Goal: Task Accomplishment & Management: Manage account settings

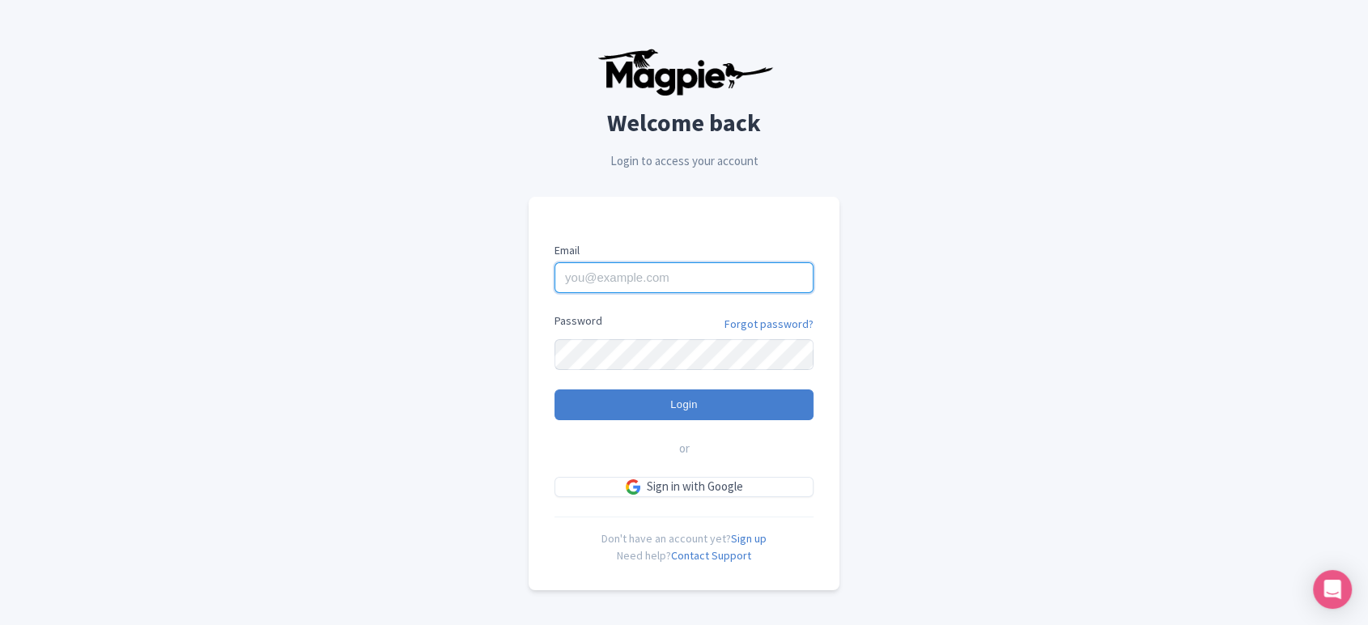
type input "[PERSON_NAME][EMAIL_ADDRESS][DOMAIN_NAME]"
click at [662, 393] on input "Login" at bounding box center [683, 404] width 259 height 31
type input "Logging in..."
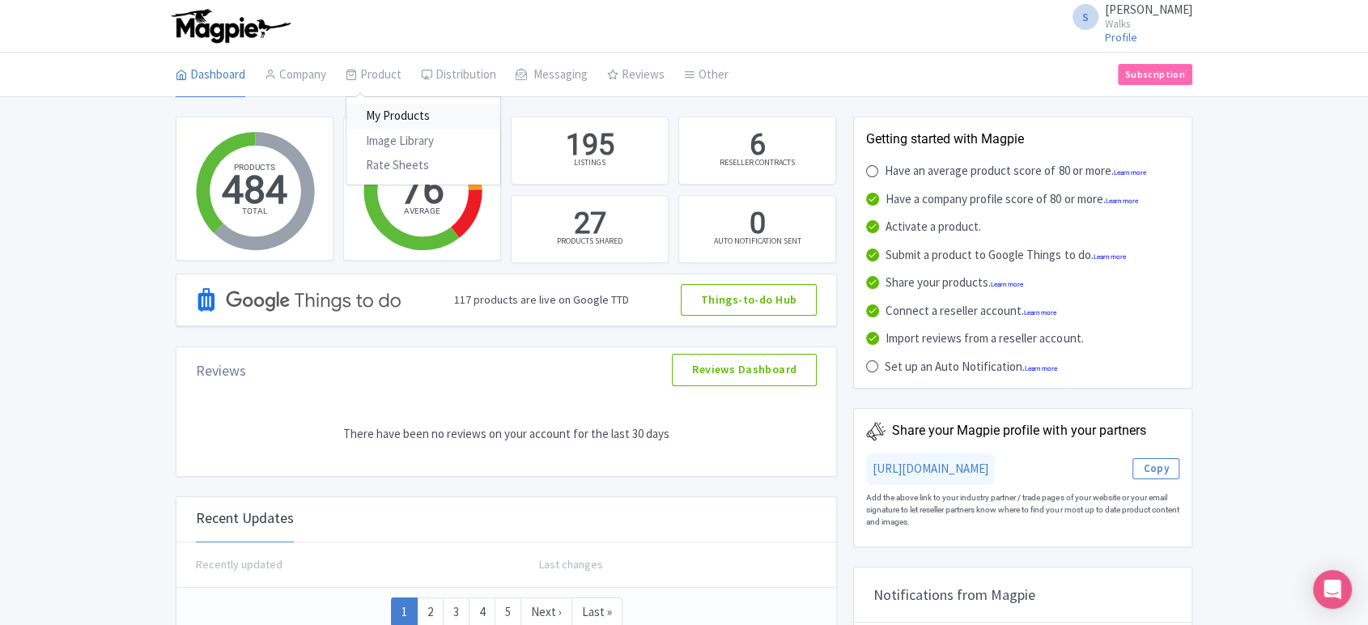
click at [388, 105] on link "My Products" at bounding box center [423, 116] width 154 height 25
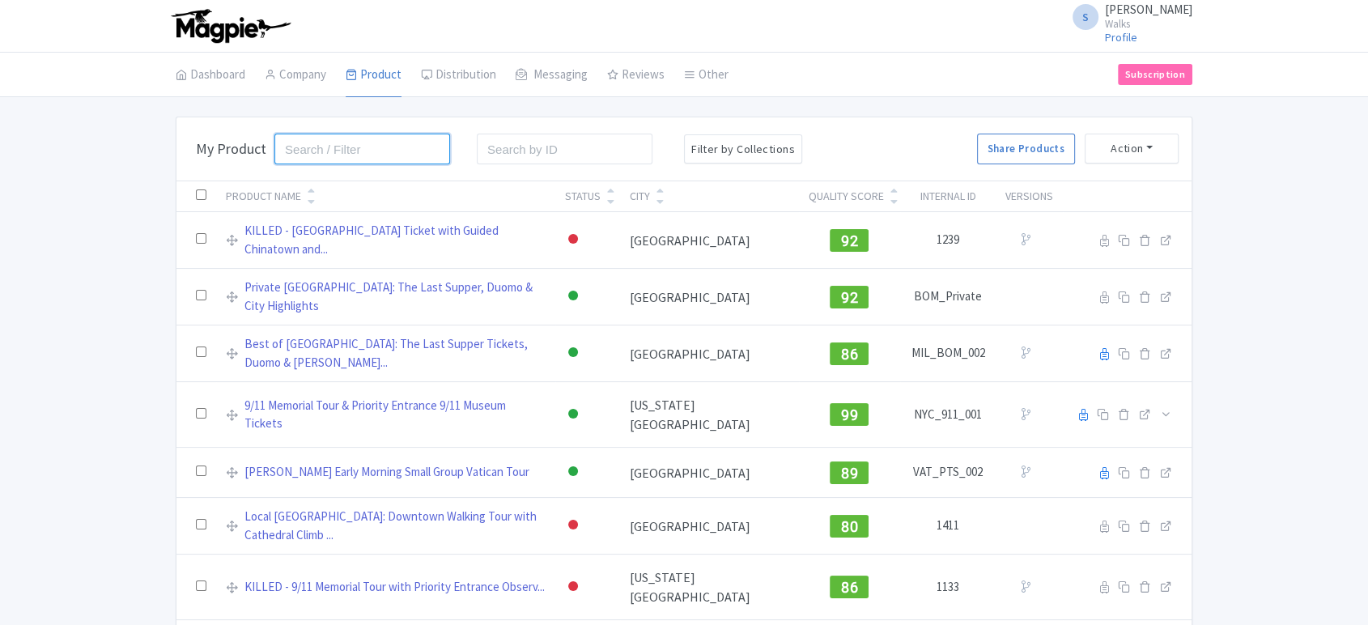
drag, startPoint x: 0, startPoint y: 0, endPoint x: 302, endPoint y: 147, distance: 335.9
click at [302, 147] on input "search" at bounding box center [362, 149] width 176 height 31
type input "pompeii"
click button "Search" at bounding box center [0, 0] width 0 height 0
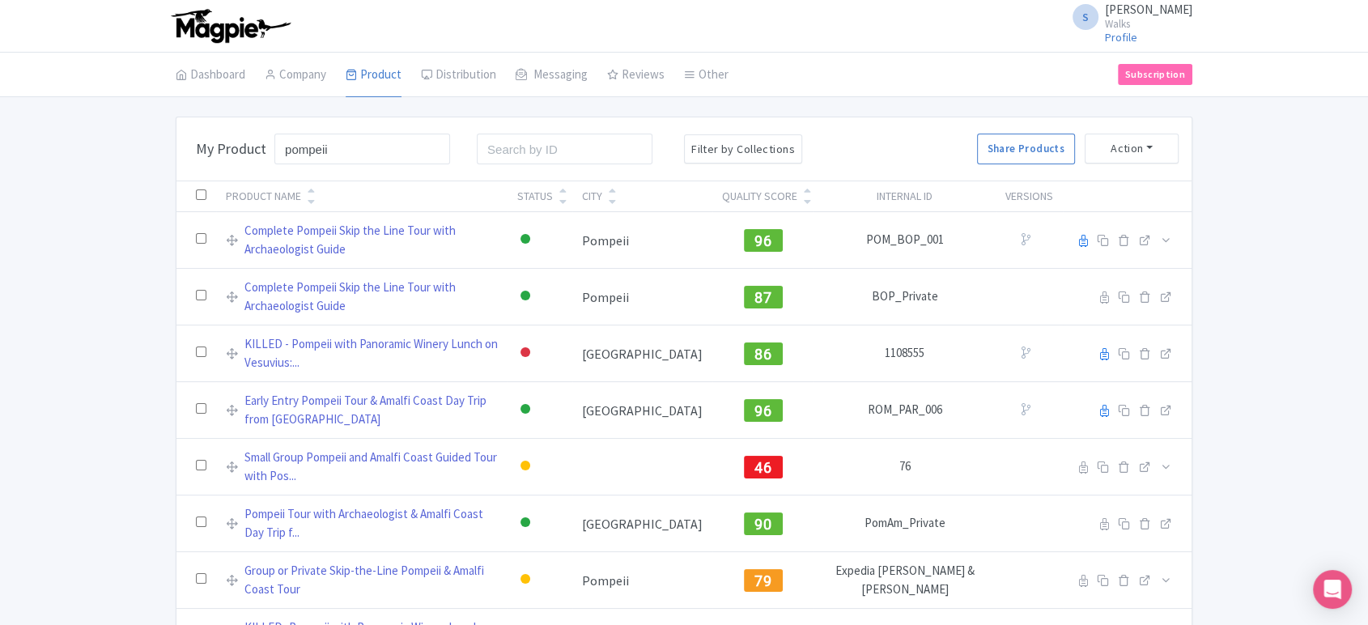
click at [129, 272] on div "Bulk Actions Delete Add to Collection Share Products Add to Collection Collecti…" at bounding box center [684, 391] width 1368 height 549
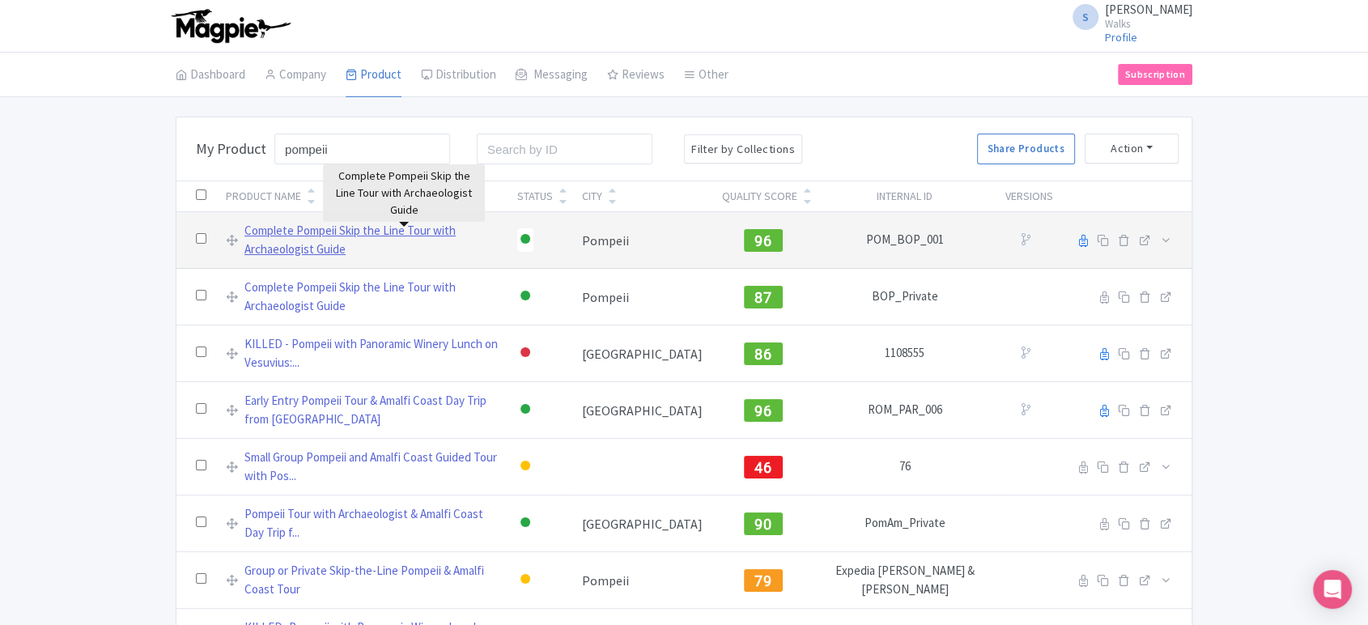
click at [347, 240] on link "Complete Pompeii Skip the Line Tour with Archaeologist Guide" at bounding box center [370, 240] width 253 height 36
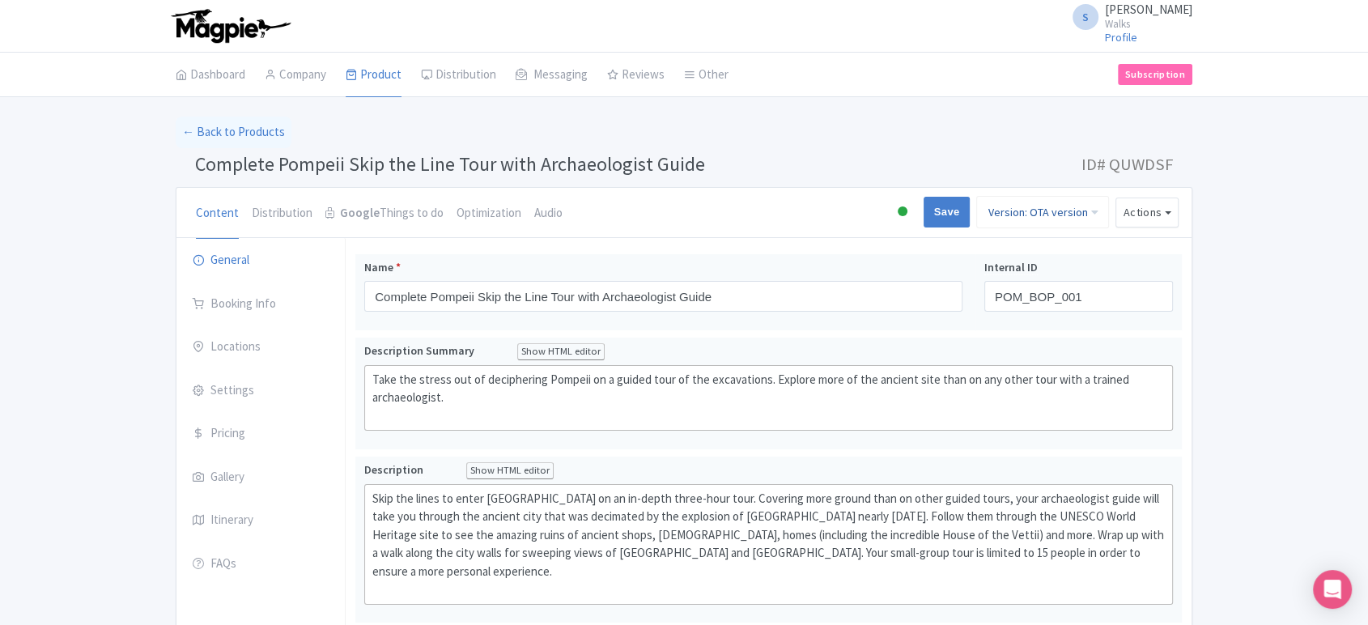
click at [1025, 210] on link "Version: OTA version" at bounding box center [1042, 212] width 133 height 32
click at [1009, 290] on link "Viator version" at bounding box center [1031, 299] width 154 height 25
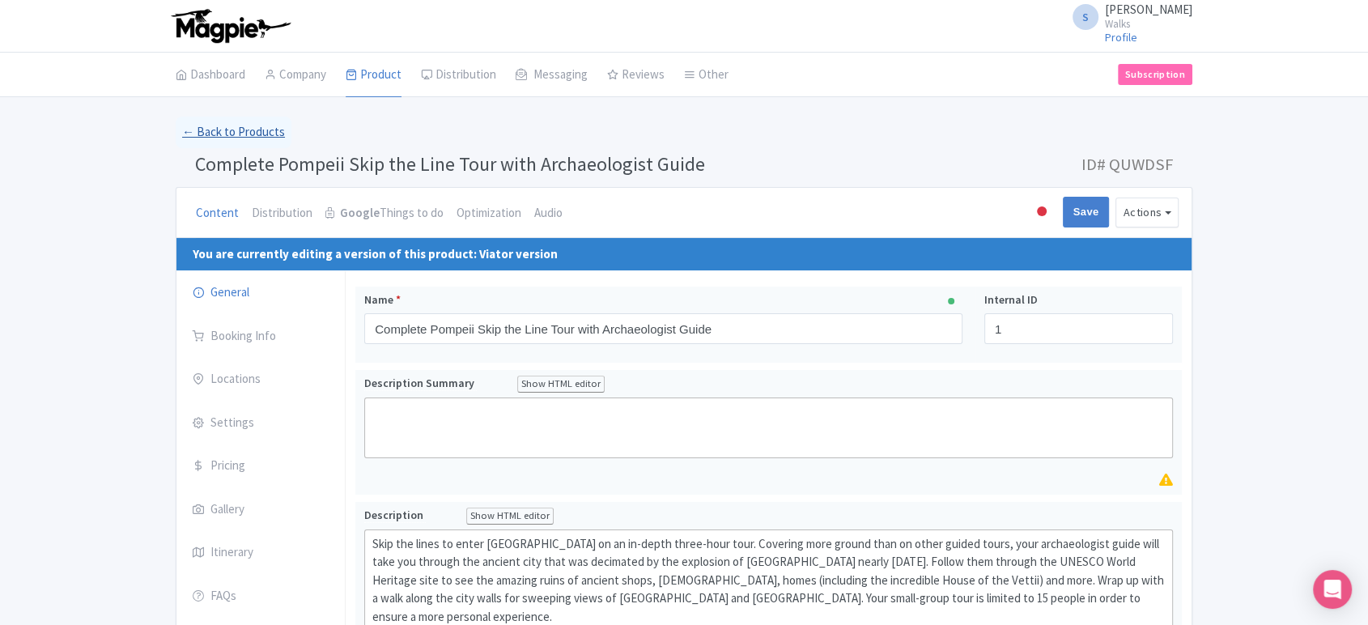
click at [235, 139] on link "← Back to Products" at bounding box center [234, 133] width 116 height 32
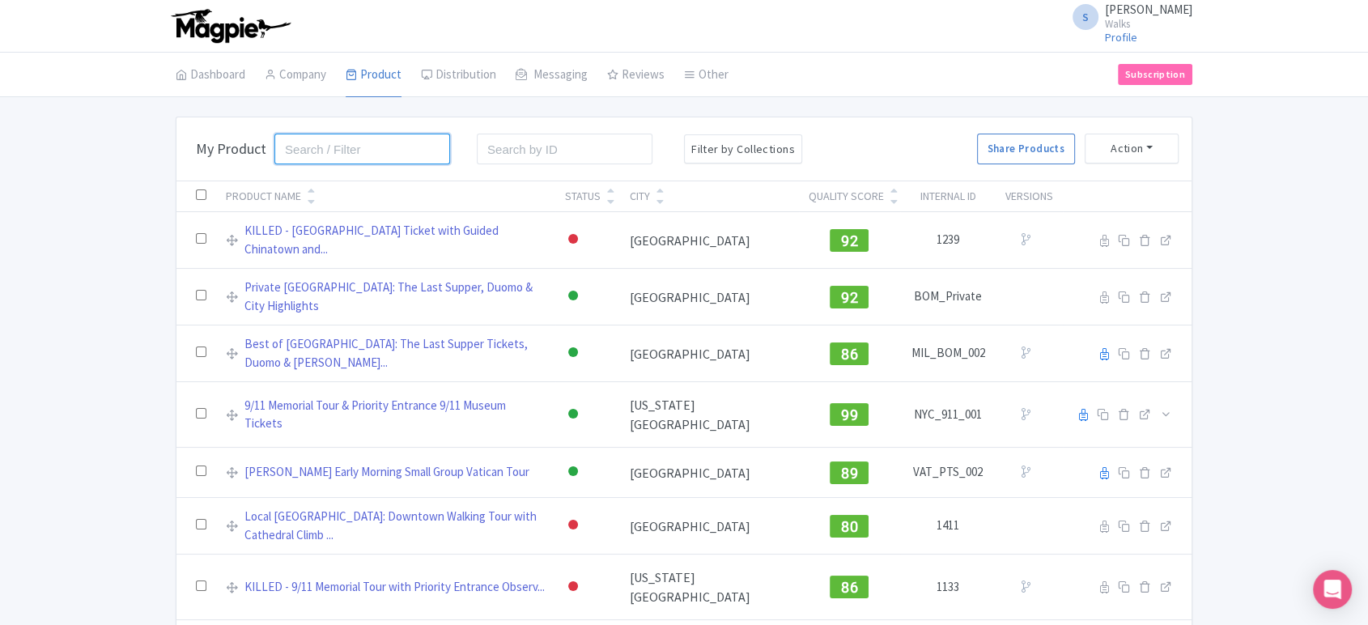
click at [404, 149] on input "search" at bounding box center [362, 149] width 176 height 31
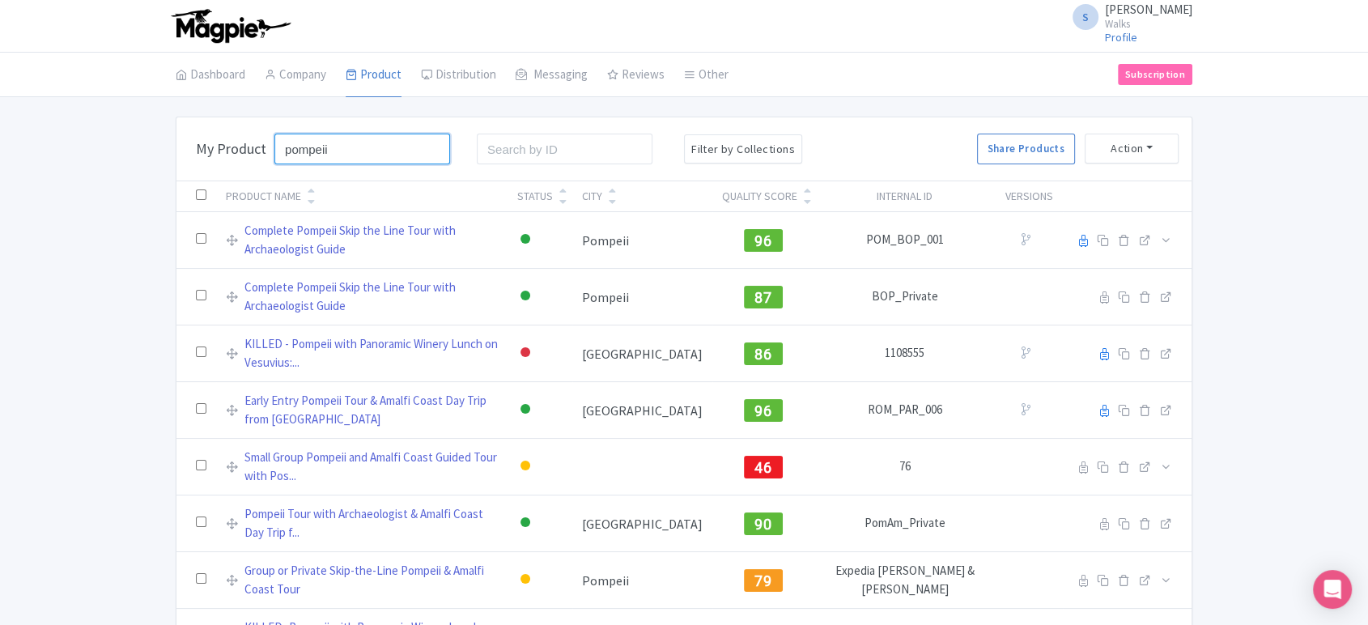
type input "pompeii"
click at [61, 316] on div "Bulk Actions Delete Add to Collection Share Products Add to Collection Collecti…" at bounding box center [684, 391] width 1368 height 549
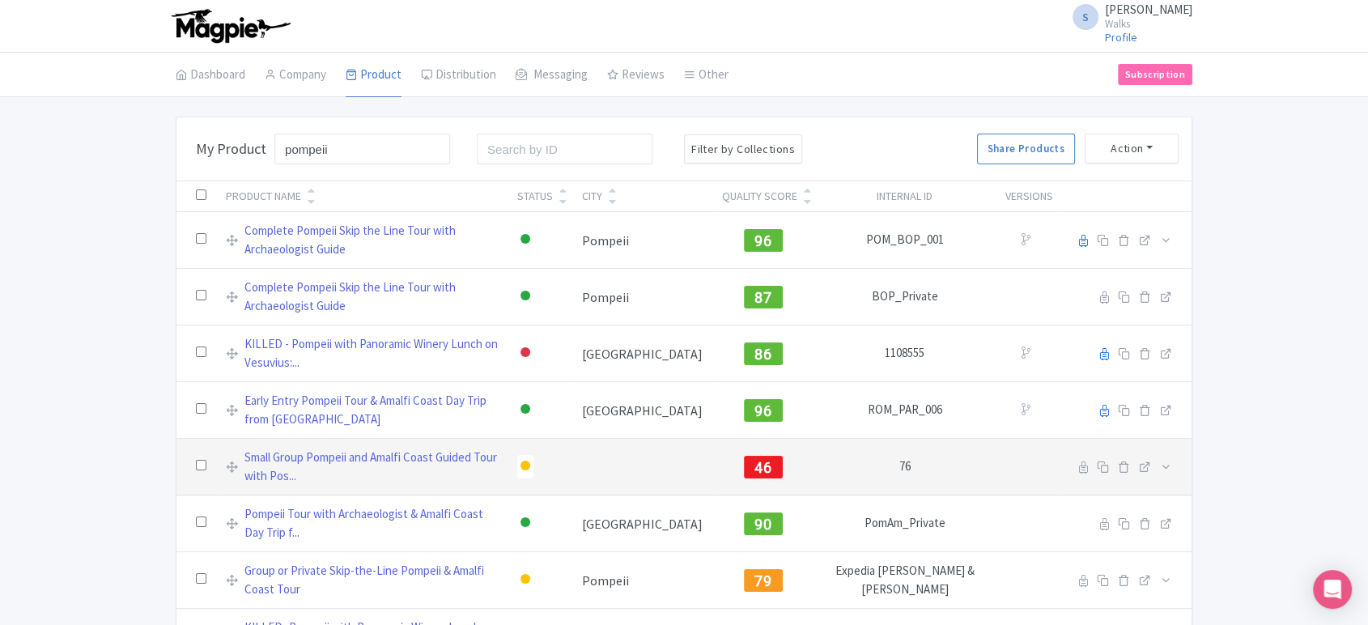
scroll to position [57, 0]
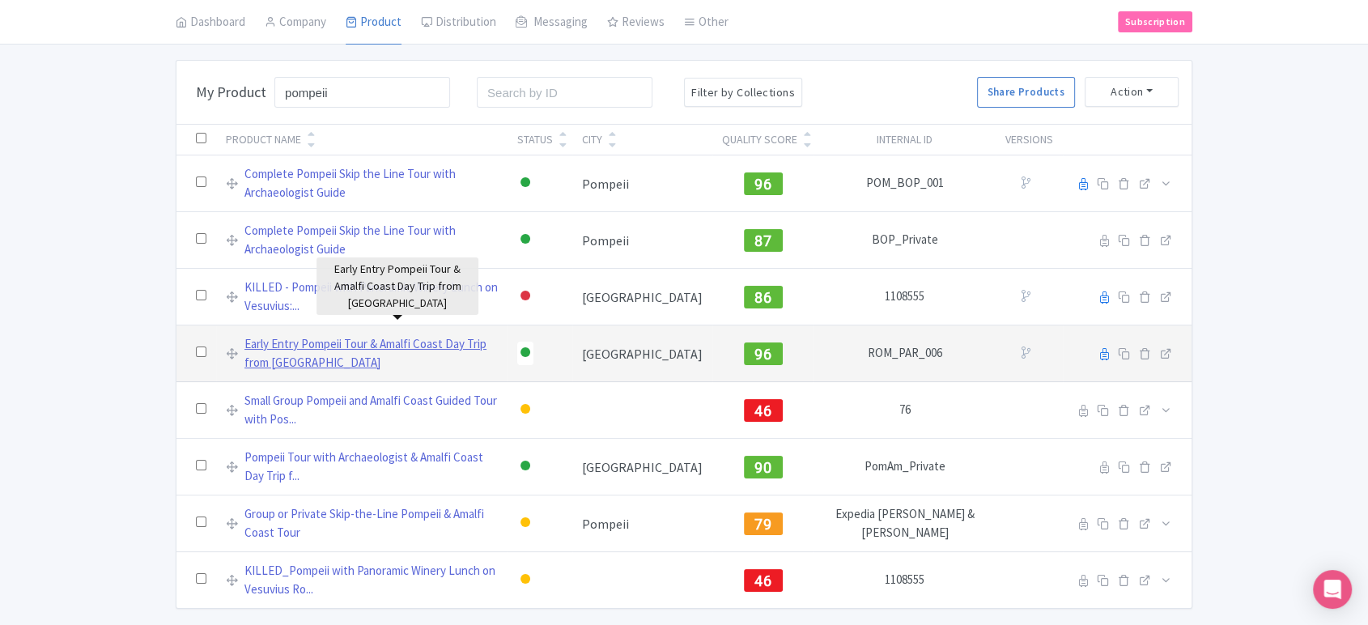
click at [372, 335] on link "Early Entry Pompeii Tour & Amalfi Coast Day Trip from [GEOGRAPHIC_DATA]" at bounding box center [370, 353] width 253 height 36
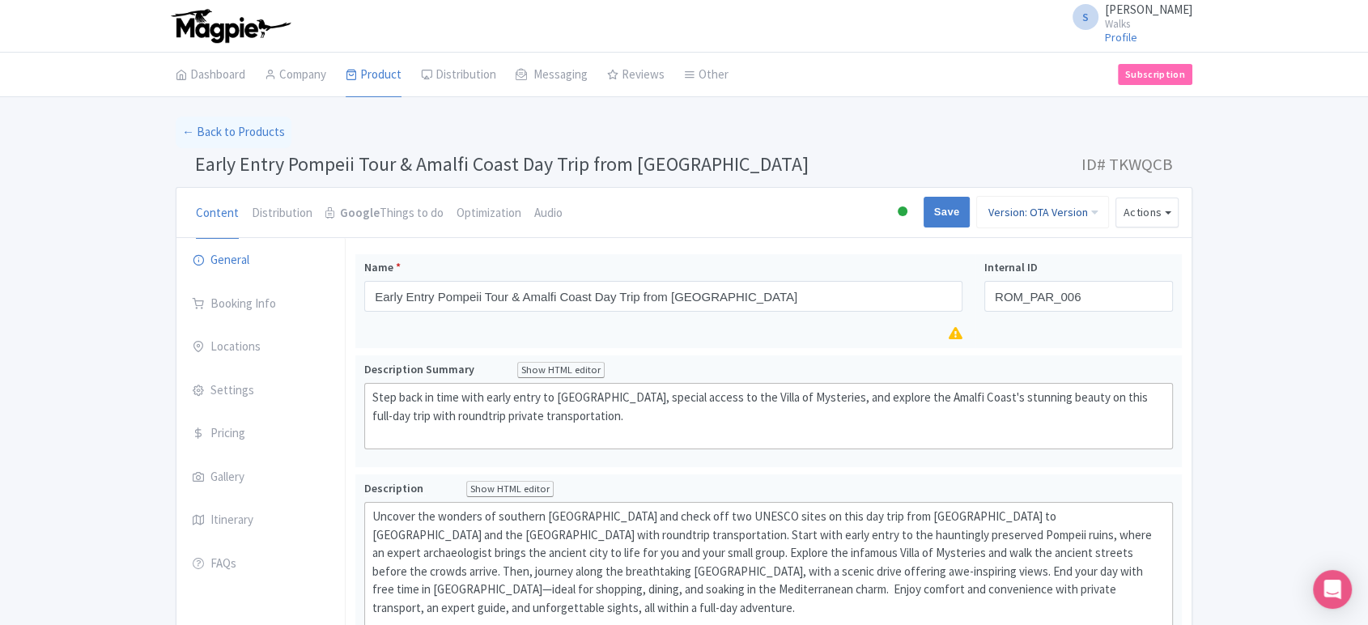
click at [1038, 207] on link "Version: OTA Version" at bounding box center [1042, 212] width 133 height 32
click at [1016, 325] on link "Viator Version" at bounding box center [1031, 324] width 154 height 25
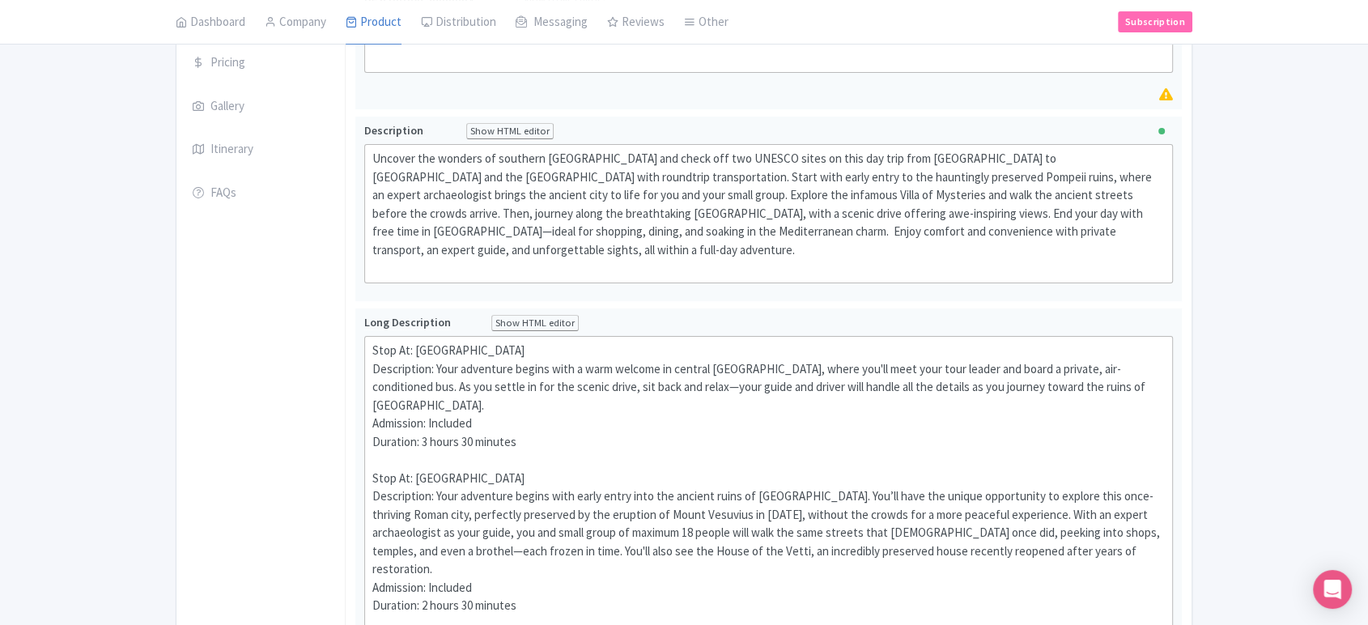
scroll to position [557, 0]
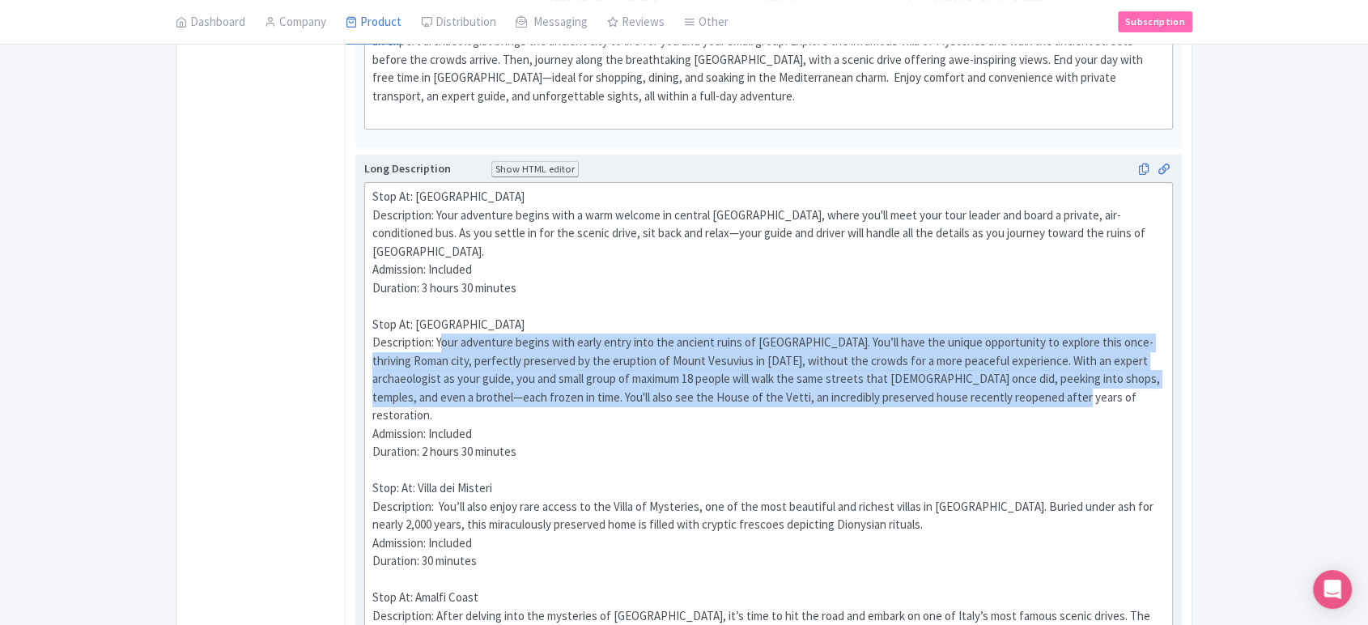
drag, startPoint x: 439, startPoint y: 303, endPoint x: 1077, endPoint y: 365, distance: 641.5
click at [1077, 365] on div "Stop At: Rome Description: Your adventure begins with a warm welcome in central…" at bounding box center [768, 570] width 792 height 765
type trix-editor "<div>Stop At: Rome<br>&nbsp;Description: Your adventure begins with a warm welc…"
copy div "Your adventure begins with early entry into the ancient ruins of Pompeii. You’l…"
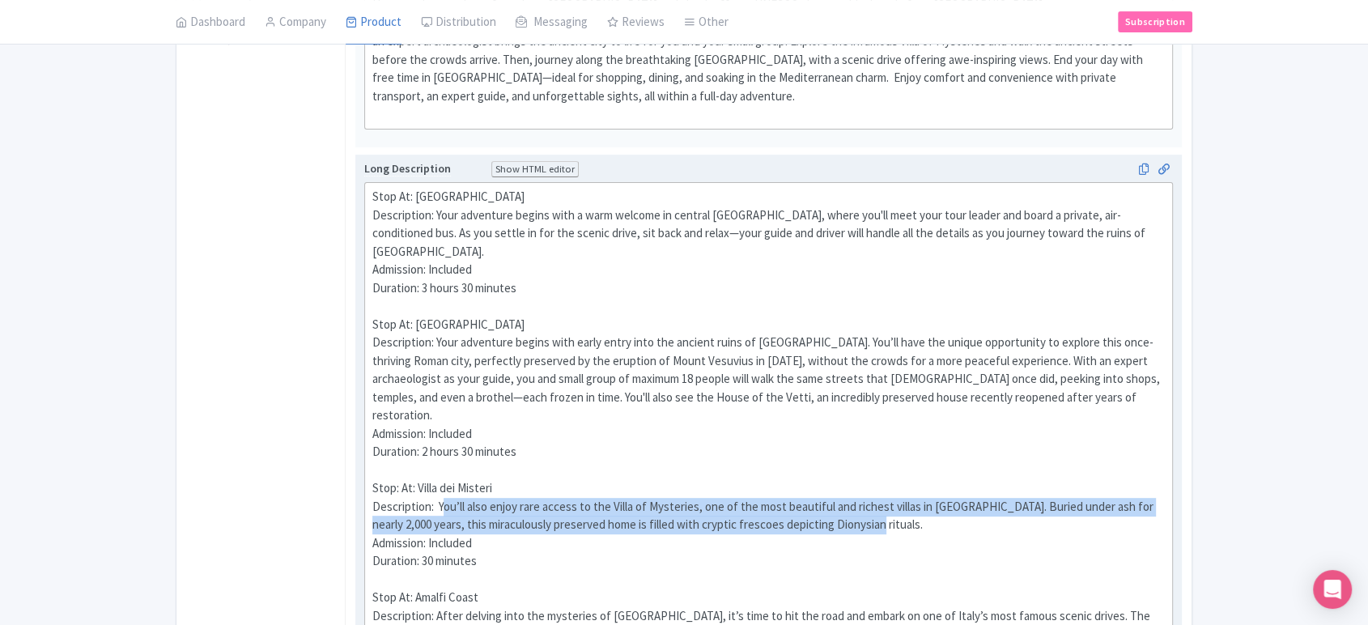
drag, startPoint x: 441, startPoint y: 448, endPoint x: 889, endPoint y: 471, distance: 448.9
click at [889, 471] on div "Stop At: Rome Description: Your adventure begins with a warm welcome in central…" at bounding box center [768, 570] width 792 height 765
drag, startPoint x: 439, startPoint y: 446, endPoint x: 945, endPoint y: 476, distance: 507.5
click at [945, 476] on div "Stop At: Rome Description: Your adventure begins with a warm welcome in central…" at bounding box center [768, 570] width 792 height 765
copy div "You’ll also enjoy rare access to the Villa of Mysteries, one of the most beauti…"
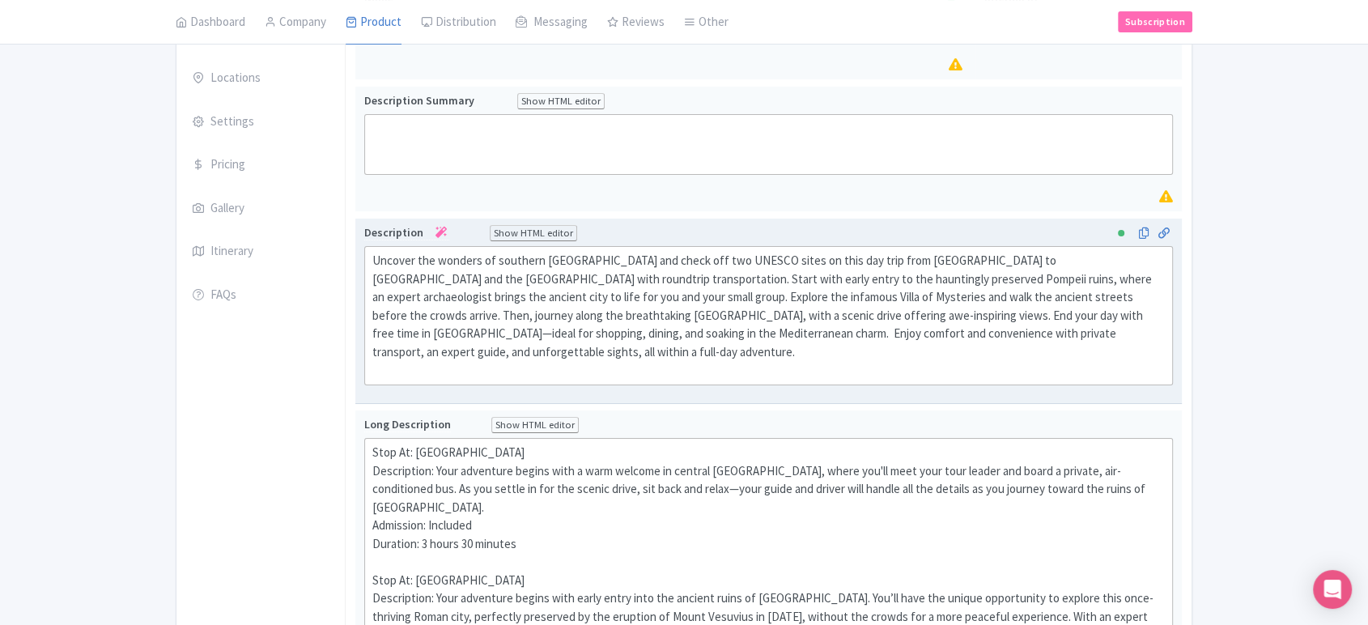
scroll to position [319, 0]
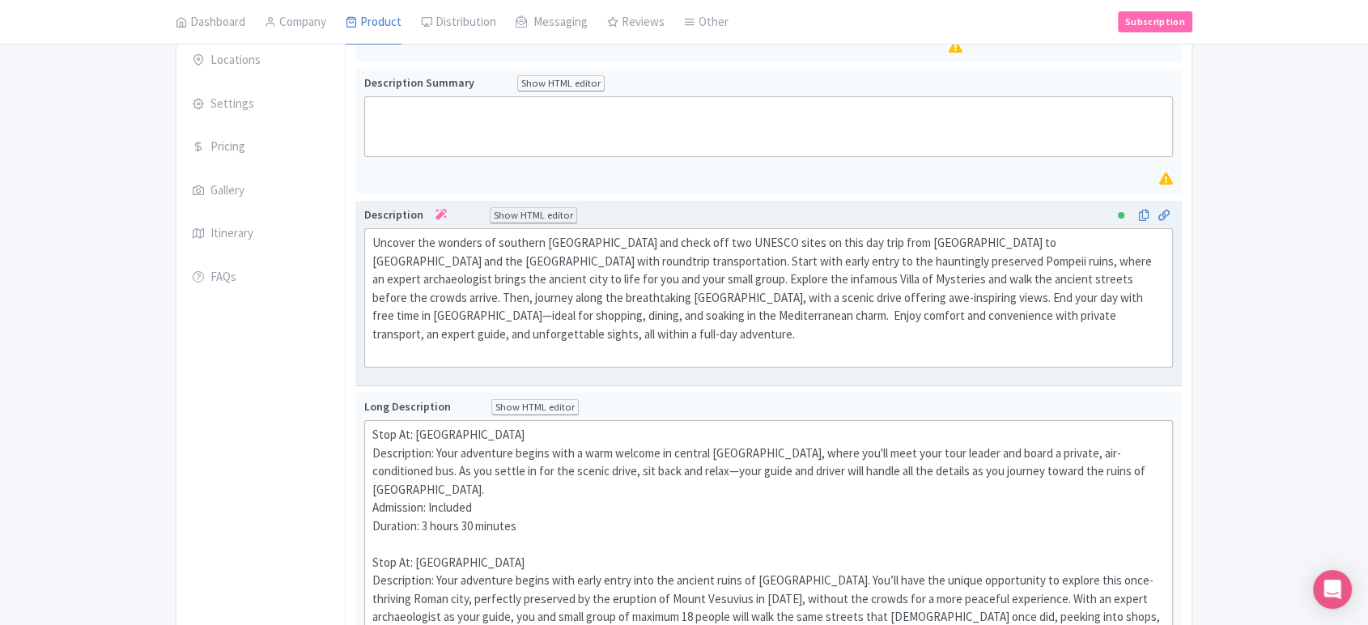
click at [674, 304] on div "Uncover the wonders of southern Italy and check off two UNESCO sites on this da…" at bounding box center [768, 298] width 792 height 128
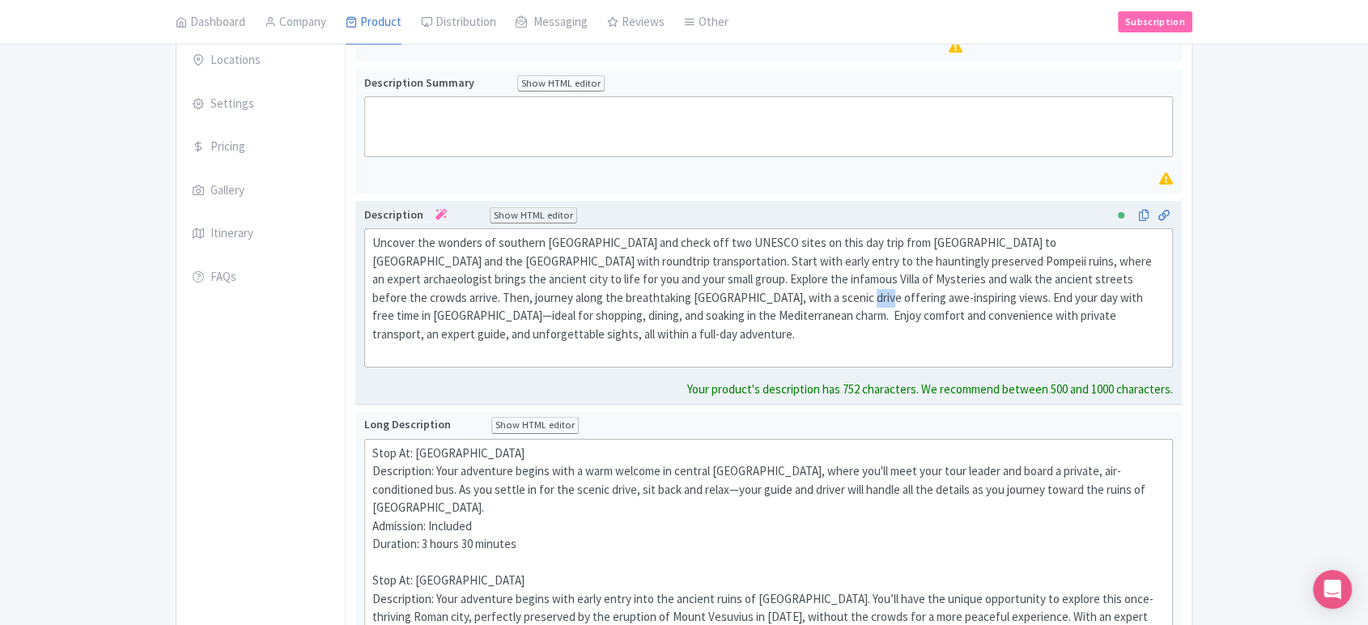
click at [674, 304] on div "Uncover the wonders of southern Italy and check off two UNESCO sites on this da…" at bounding box center [768, 298] width 792 height 128
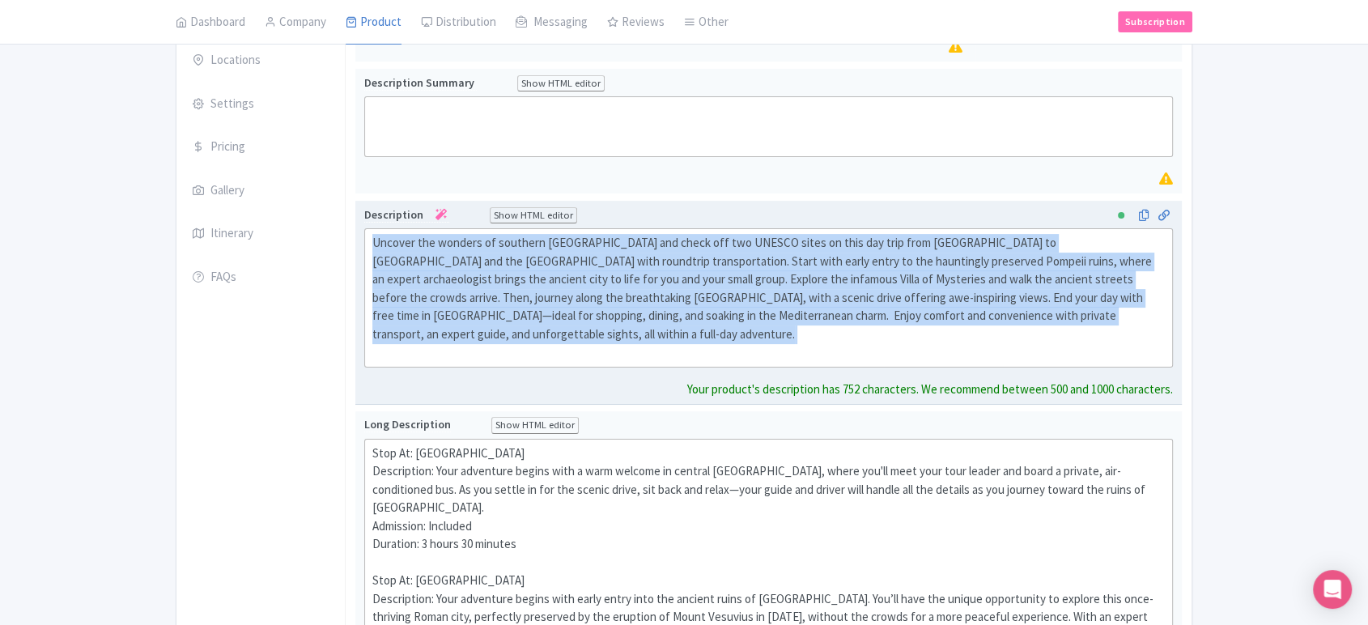
click at [674, 304] on div "Uncover the wonders of southern Italy and check off two UNESCO sites on this da…" at bounding box center [768, 298] width 792 height 128
type trix-editor "<div>Uncover the wonders of southern Italy and check off two UNESCO sites on th…"
click at [674, 304] on div "Uncover the wonders of southern Italy and check off two UNESCO sites on this da…" at bounding box center [768, 298] width 792 height 128
copy div "Uncover the wonders of southern Italy and check off two UNESCO sites on this da…"
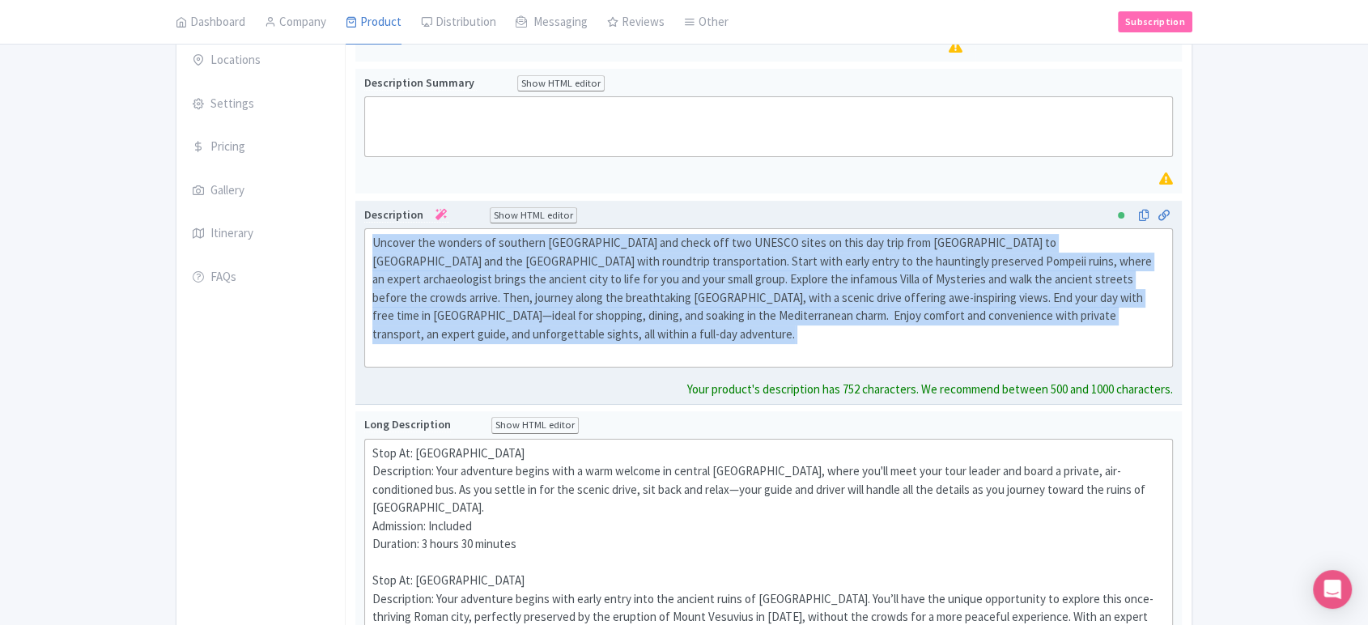
scroll to position [0, 0]
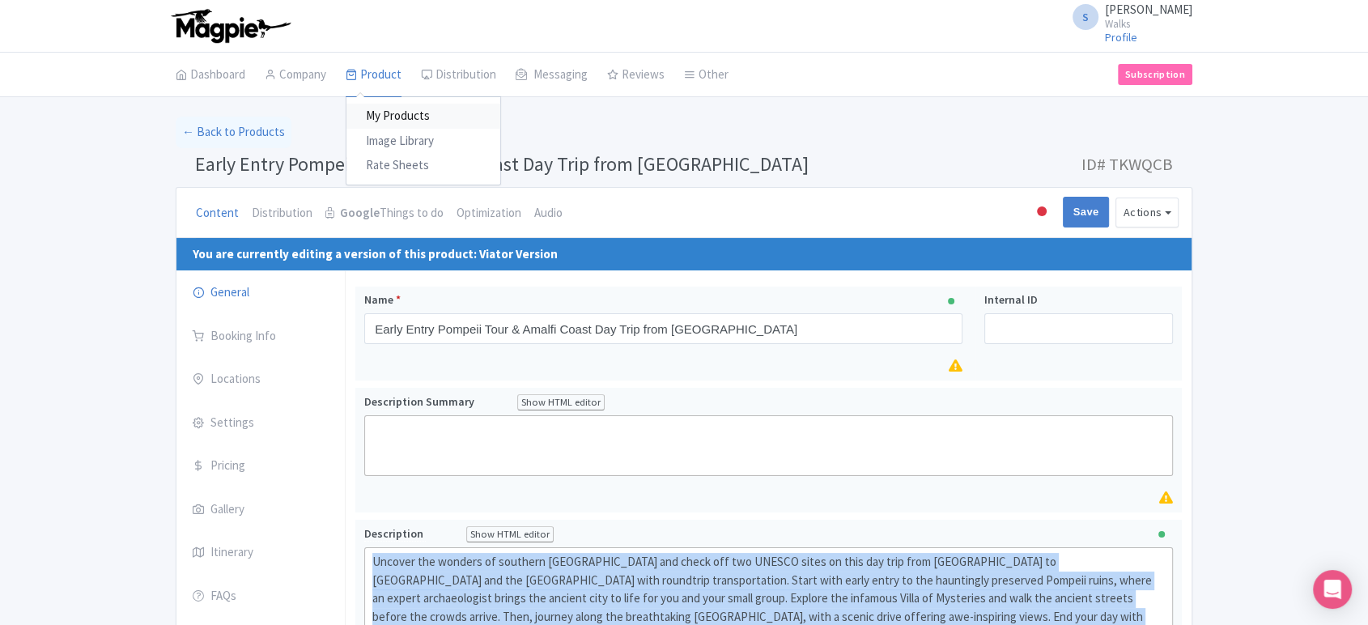
click at [379, 116] on link "My Products" at bounding box center [423, 116] width 154 height 25
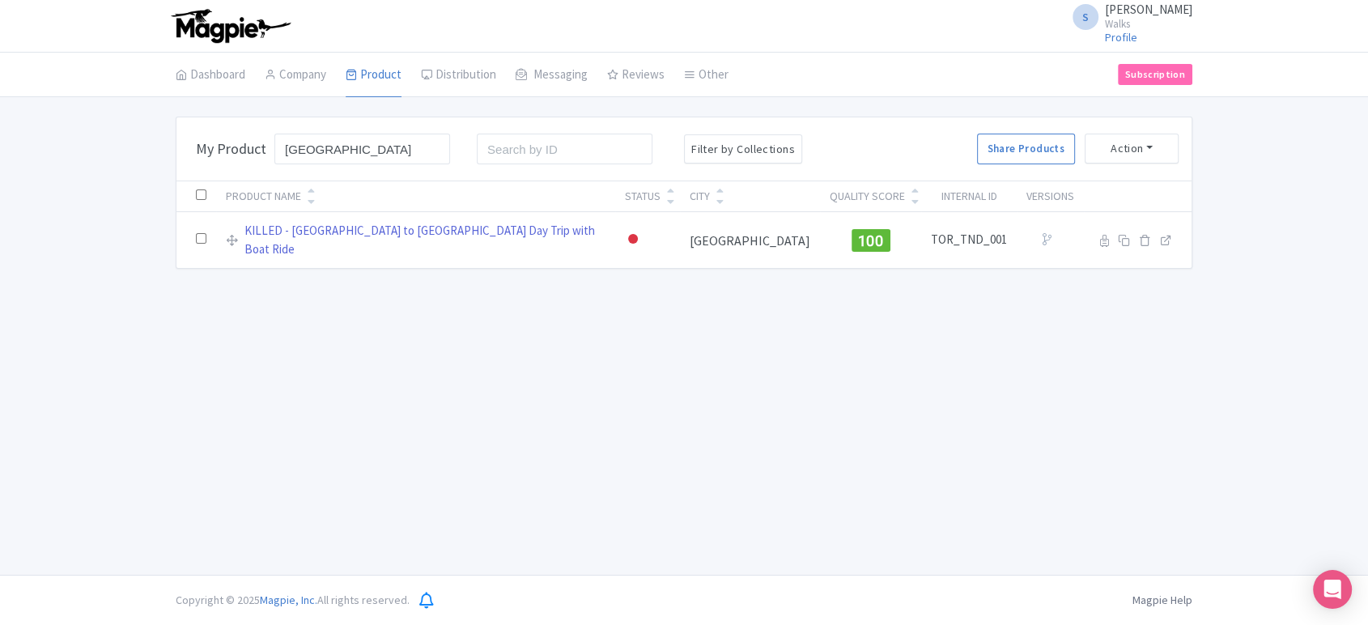
type input "[GEOGRAPHIC_DATA]"
